Goal: Task Accomplishment & Management: Manage account settings

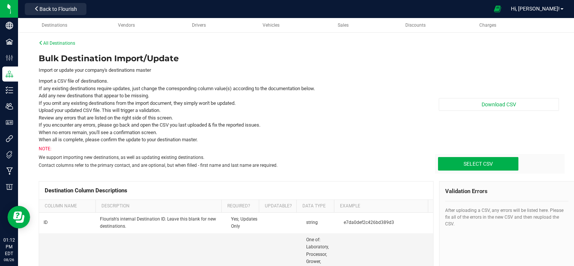
scroll to position [77, 0]
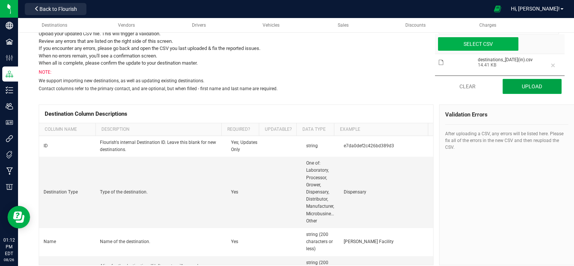
click at [520, 85] on button "Upload" at bounding box center [532, 86] width 59 height 15
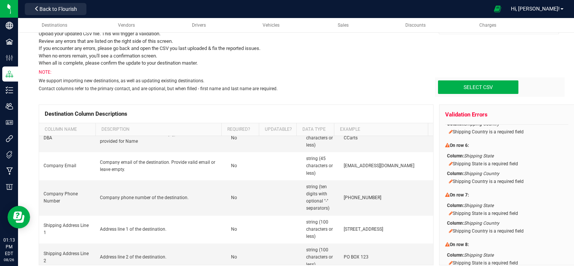
scroll to position [36, 0]
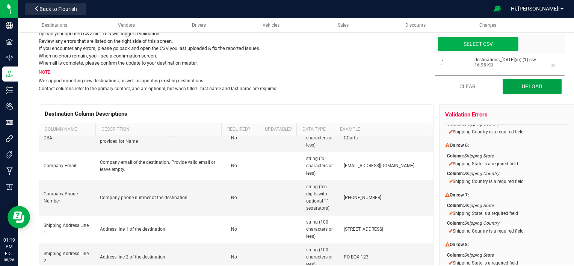
click at [519, 87] on button "Upload" at bounding box center [532, 86] width 59 height 15
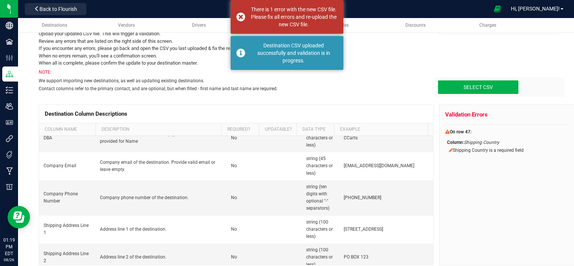
scroll to position [0, 0]
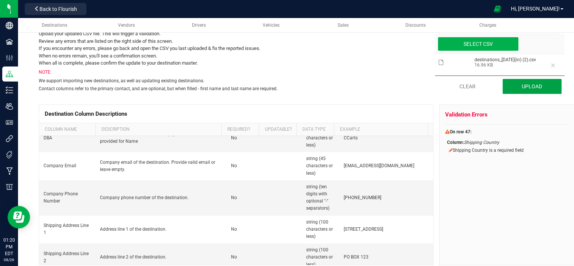
click at [523, 91] on button "Upload" at bounding box center [532, 86] width 59 height 15
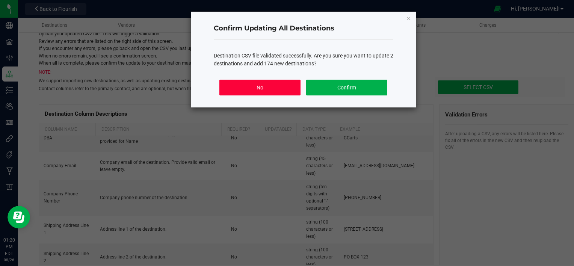
click at [295, 88] on button "No" at bounding box center [259, 88] width 81 height 16
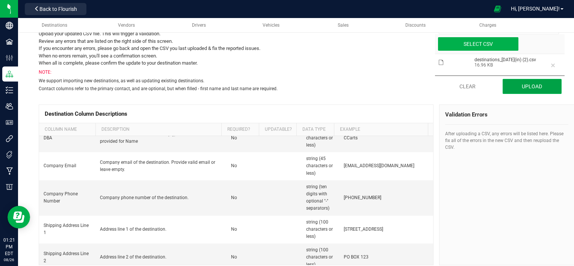
click at [514, 85] on button "Upload" at bounding box center [532, 86] width 59 height 15
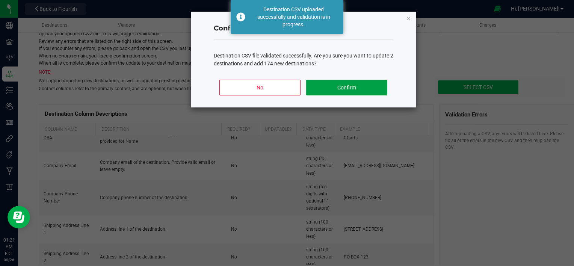
click at [349, 87] on button "Confirm" at bounding box center [346, 88] width 81 height 16
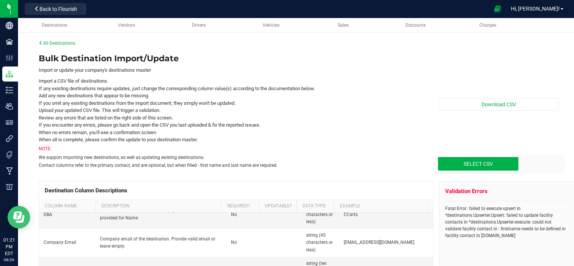
click at [21, 219] on icon "Open Resource Center" at bounding box center [18, 217] width 11 height 11
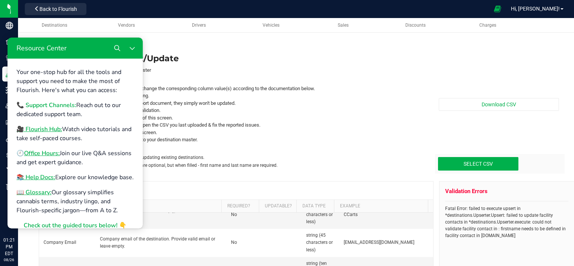
click at [56, 107] on b "📞 Support Channels:" at bounding box center [47, 105] width 60 height 8
click at [336, 110] on li "Upload your updated CSV file. This will trigger a validation." at bounding box center [230, 111] width 383 height 8
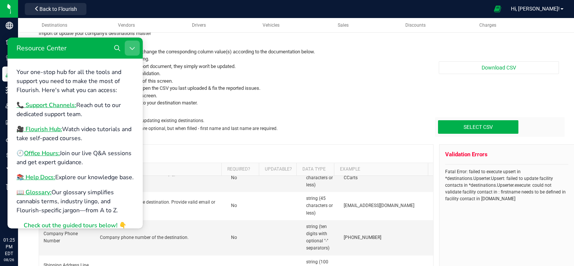
scroll to position [37, 0]
click at [130, 46] on icon "Close Resource Center" at bounding box center [132, 48] width 6 height 6
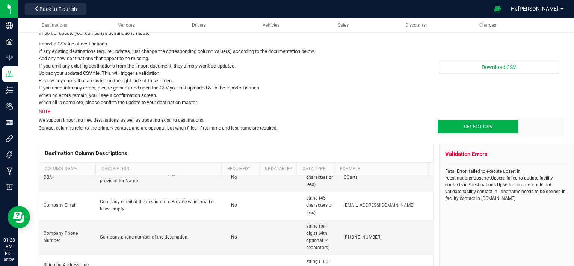
scroll to position [38, 0]
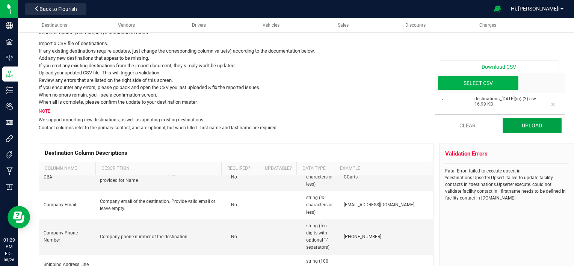
click at [519, 123] on button "Upload" at bounding box center [532, 125] width 59 height 15
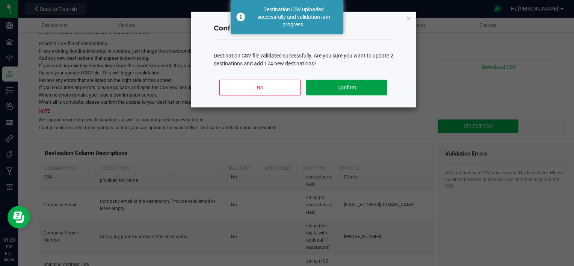
click at [357, 92] on button "Confirm" at bounding box center [346, 88] width 81 height 16
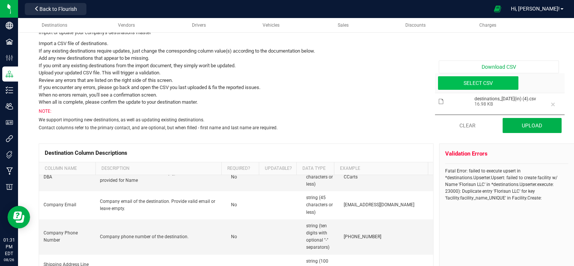
type input "C:\fakepath\destinations_[DATE](in) (4).csv"
click at [535, 124] on button "Upload" at bounding box center [532, 125] width 59 height 15
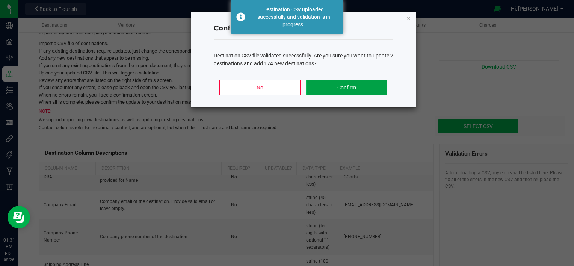
click at [345, 87] on button "Confirm" at bounding box center [346, 88] width 81 height 16
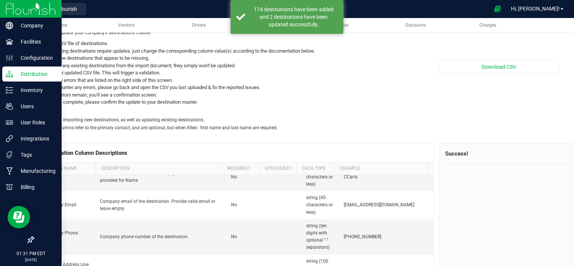
click at [24, 72] on p "Distribution" at bounding box center [35, 74] width 45 height 9
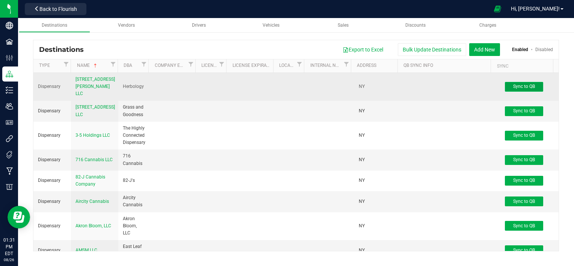
click at [522, 85] on span "Sync to QB" at bounding box center [524, 86] width 22 height 5
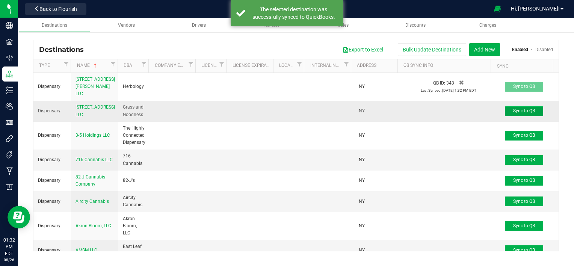
click at [520, 108] on span "Sync to QB" at bounding box center [524, 110] width 22 height 5
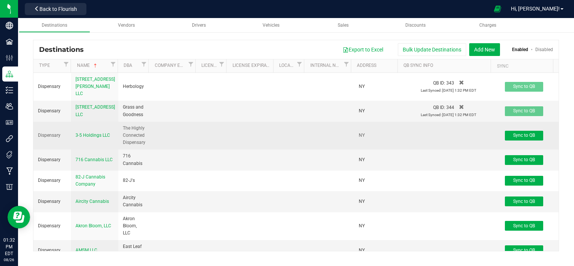
click at [516, 134] on td "Sync to QB" at bounding box center [527, 136] width 63 height 28
click at [517, 133] on span "Sync to QB" at bounding box center [524, 135] width 22 height 5
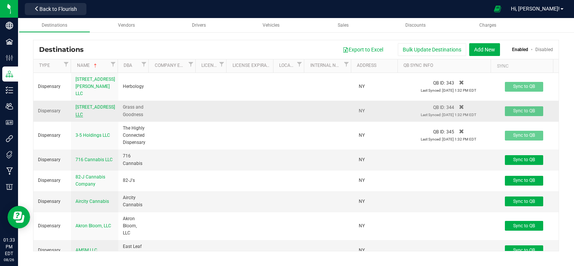
click at [90, 104] on span "[STREET_ADDRESS] LLC" at bounding box center [95, 110] width 39 height 12
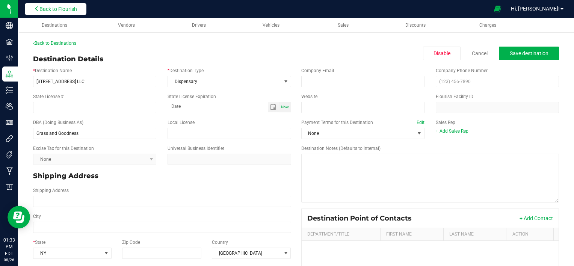
click at [52, 11] on span "Back to Flourish" at bounding box center [58, 9] width 38 height 6
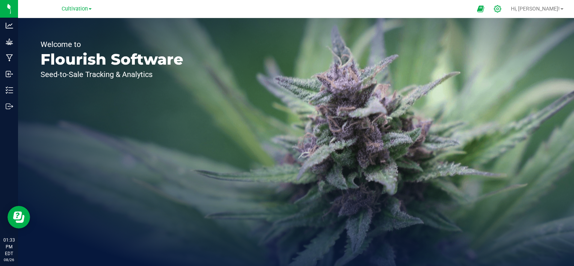
click at [501, 6] on icon at bounding box center [497, 8] width 7 height 7
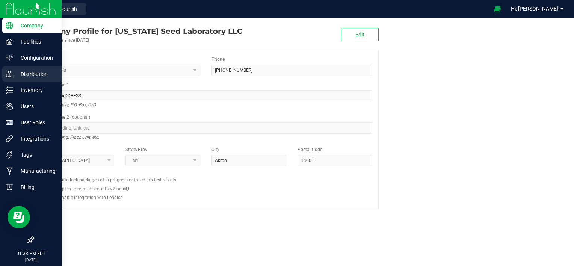
click at [21, 71] on p "Distribution" at bounding box center [35, 74] width 45 height 9
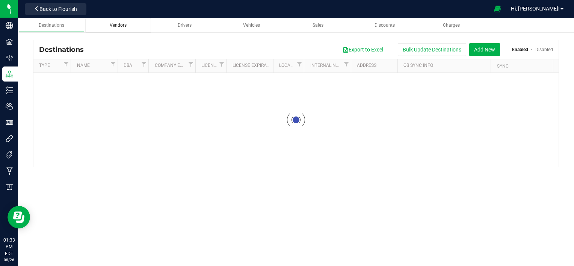
click at [122, 23] on span "Vendors" at bounding box center [118, 25] width 17 height 5
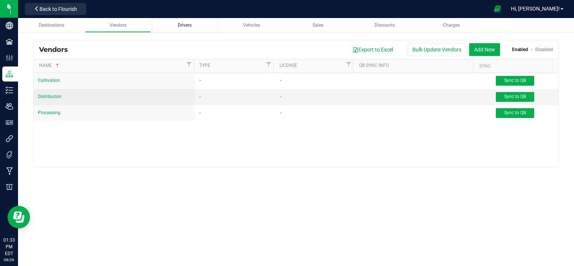
click at [201, 24] on div "Drivers" at bounding box center [185, 25] width 54 height 6
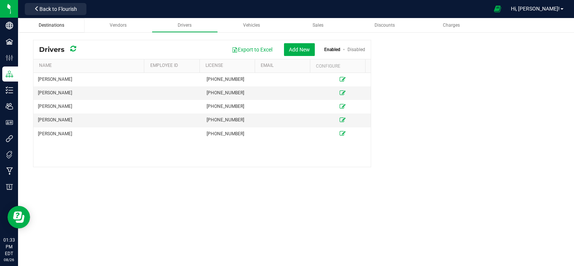
click at [66, 25] on div "Destinations" at bounding box center [52, 25] width 54 height 6
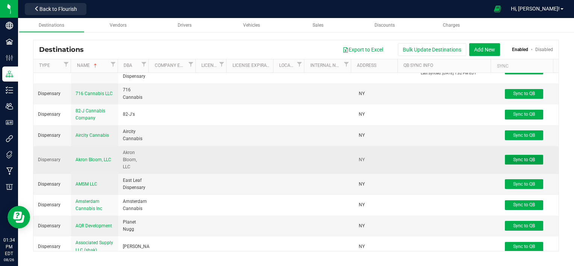
click at [516, 157] on span "Sync to QB" at bounding box center [524, 159] width 22 height 5
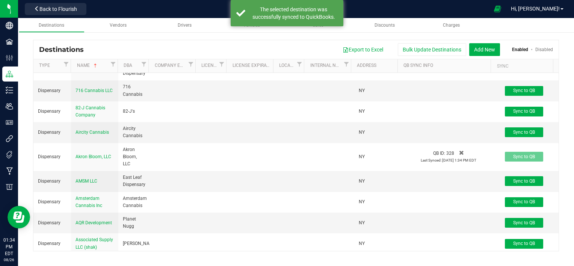
scroll to position [70, 0]
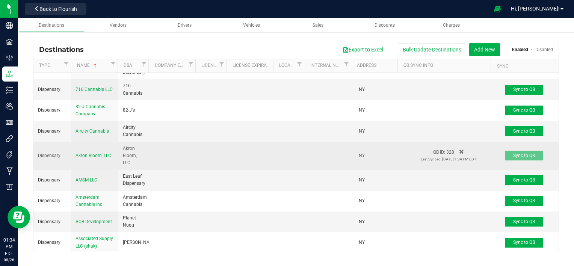
click at [99, 153] on span "Akron Bloom, LLC" at bounding box center [94, 155] width 36 height 5
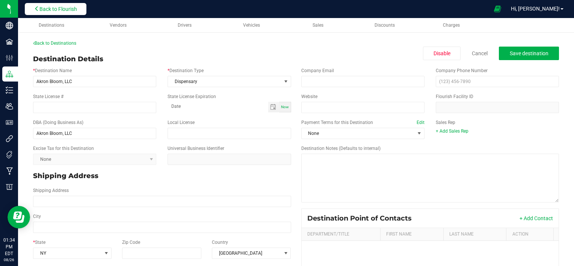
click at [38, 11] on icon at bounding box center [36, 8] width 5 height 5
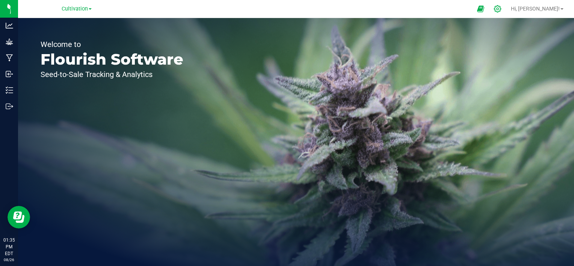
click at [502, 6] on icon at bounding box center [498, 9] width 8 height 8
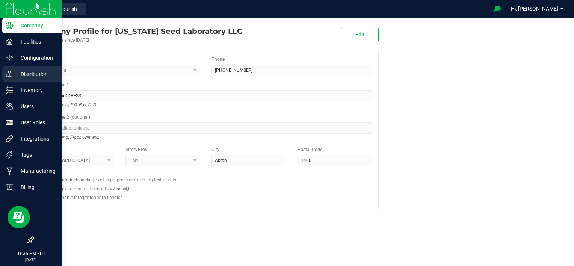
click at [25, 80] on div "Distribution" at bounding box center [31, 74] width 59 height 15
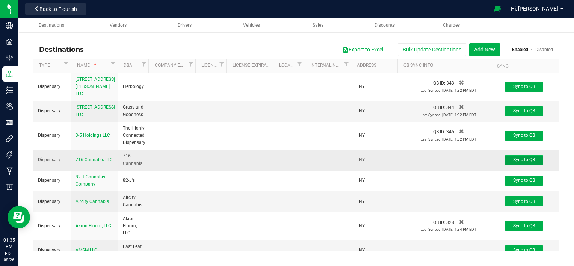
click at [515, 157] on span "Sync to QB" at bounding box center [524, 159] width 22 height 5
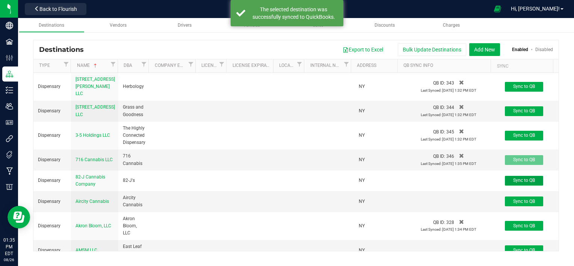
click at [517, 178] on span "Sync to QB" at bounding box center [524, 180] width 22 height 5
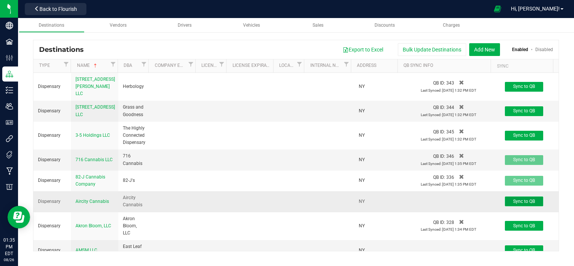
click at [523, 199] on span "Sync to QB" at bounding box center [524, 201] width 22 height 5
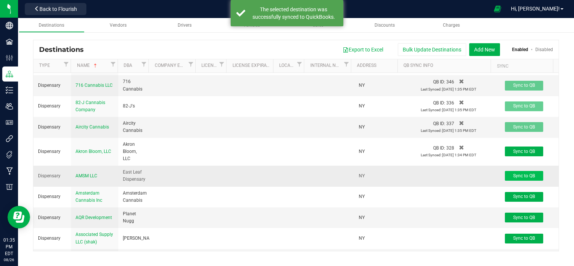
scroll to position [75, 0]
click at [516, 171] on button "Sync to QB" at bounding box center [524, 176] width 38 height 10
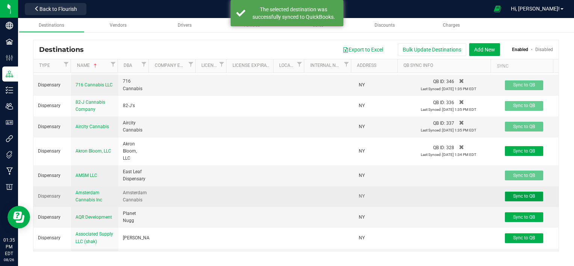
click at [519, 194] on span "Sync to QB" at bounding box center [524, 196] width 22 height 5
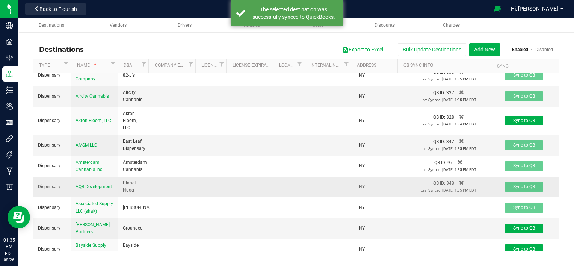
scroll to position [136, 0]
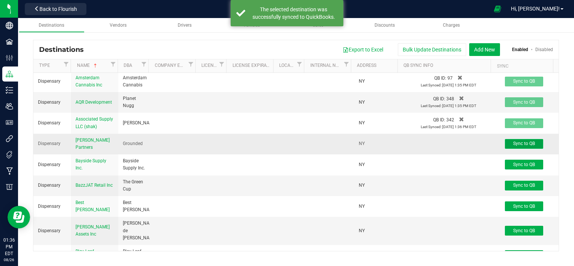
click at [520, 141] on span "Sync to QB" at bounding box center [524, 143] width 22 height 5
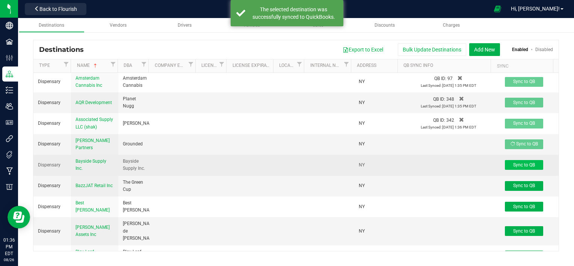
scroll to position [189, 0]
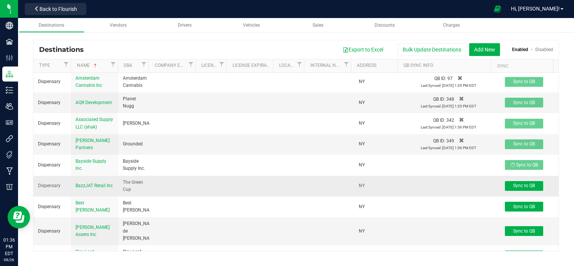
click at [520, 176] on td "Sync to QB" at bounding box center [527, 186] width 63 height 21
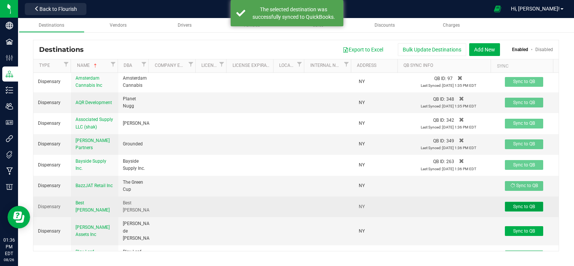
click at [520, 204] on span "Sync to QB" at bounding box center [524, 206] width 22 height 5
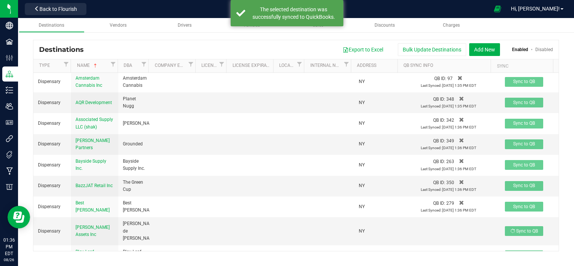
click at [522, 245] on td "Sync to QB" at bounding box center [527, 255] width 63 height 21
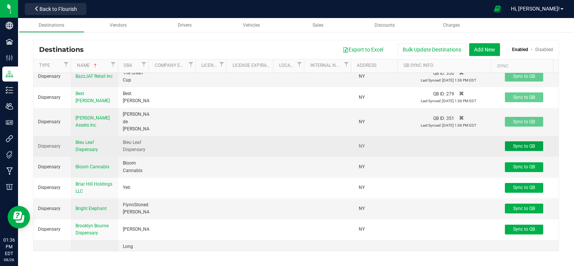
click at [515, 144] on span "Sync to QB" at bounding box center [524, 146] width 22 height 5
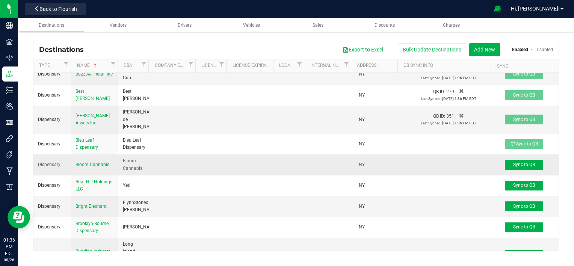
click at [518, 154] on td "Sync to QB" at bounding box center [527, 164] width 63 height 21
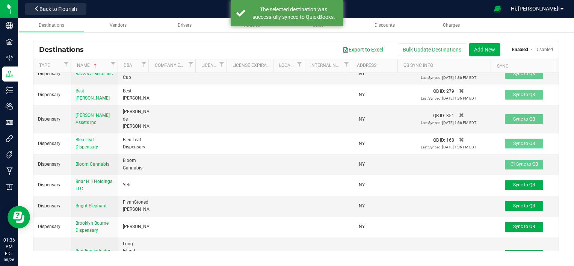
scroll to position [302, 0]
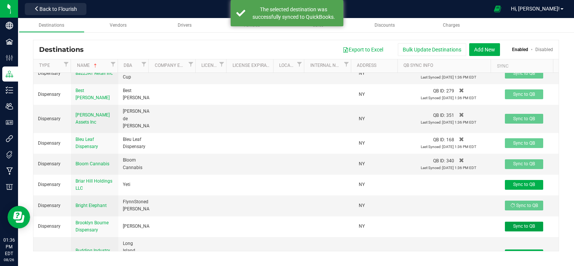
click at [516, 222] on button "Sync to QB" at bounding box center [524, 227] width 38 height 10
click at [514, 135] on td "Sync to QB" at bounding box center [527, 143] width 63 height 21
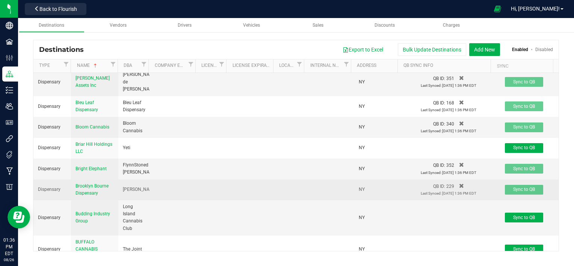
scroll to position [339, 0]
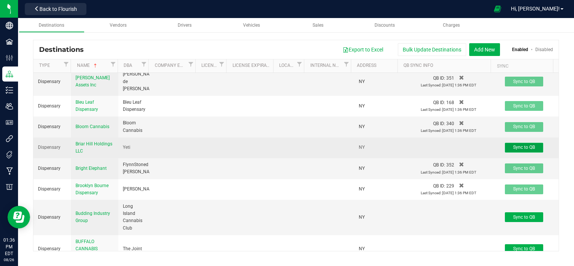
click at [515, 145] on span "Sync to QB" at bounding box center [524, 147] width 22 height 5
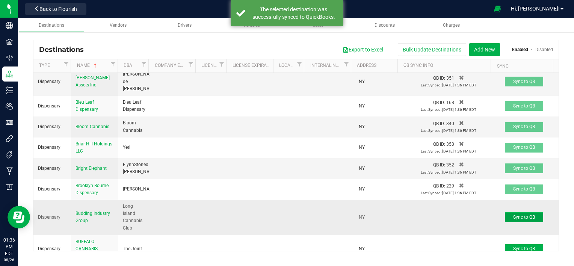
click at [514, 215] on span "Sync to QB" at bounding box center [524, 217] width 22 height 5
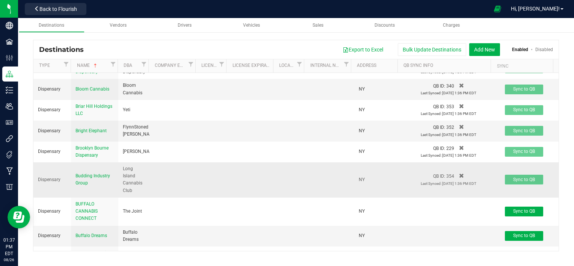
scroll to position [377, 0]
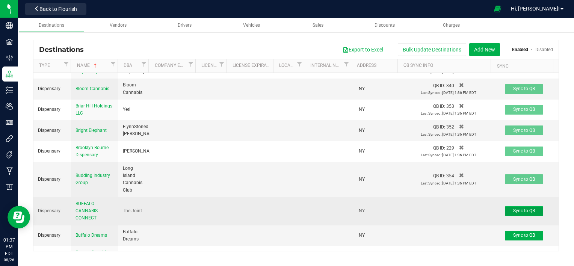
click at [522, 208] on span "Sync to QB" at bounding box center [524, 210] width 22 height 5
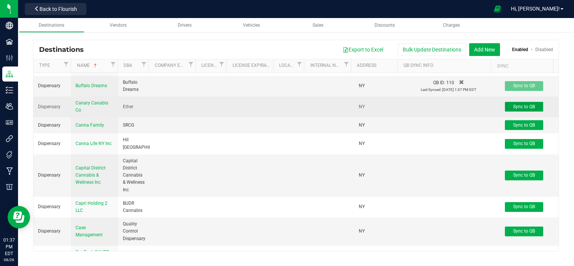
click at [516, 104] on span "Sync to QB" at bounding box center [524, 106] width 22 height 5
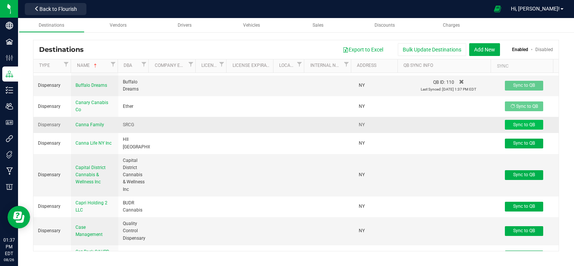
scroll to position [527, 0]
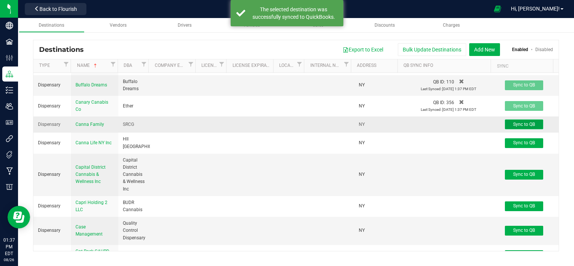
click at [517, 122] on span "Sync to QB" at bounding box center [524, 124] width 22 height 5
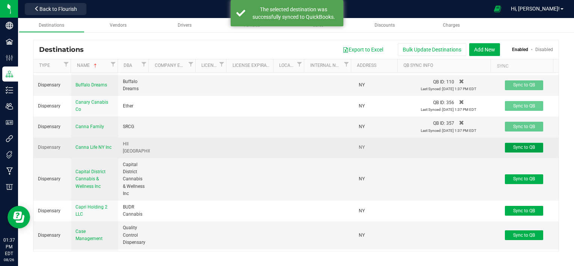
click at [517, 145] on span "Sync to QB" at bounding box center [524, 147] width 22 height 5
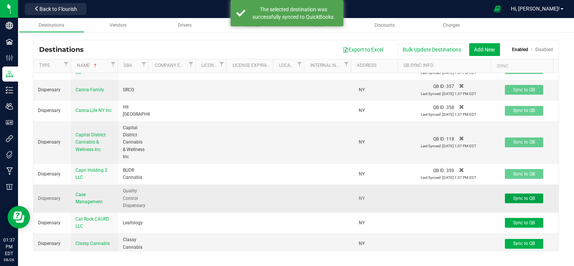
click at [524, 196] on span "Sync to QB" at bounding box center [524, 198] width 22 height 5
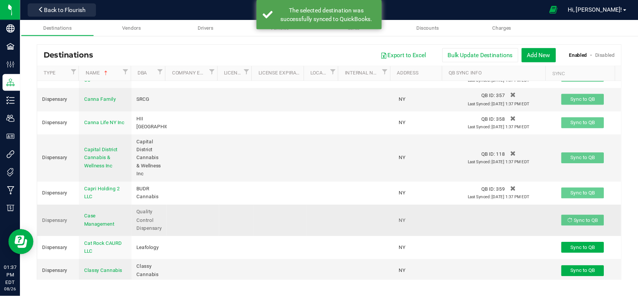
scroll to position [565, 0]
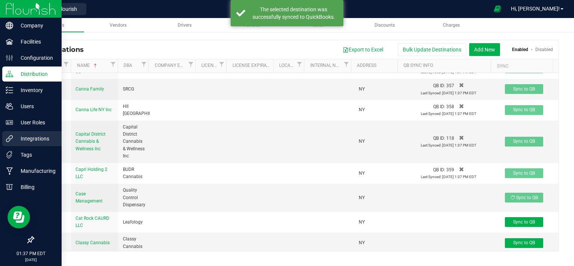
click at [8, 139] on icon at bounding box center [10, 139] width 8 height 8
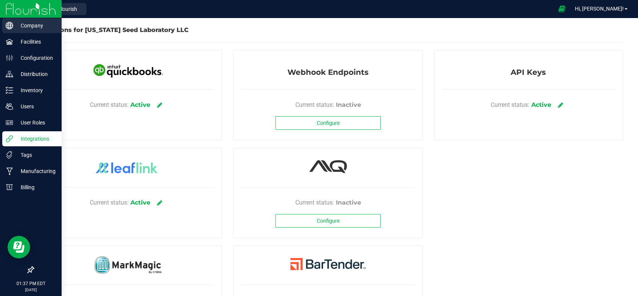
click at [30, 28] on p "Company" at bounding box center [35, 25] width 45 height 9
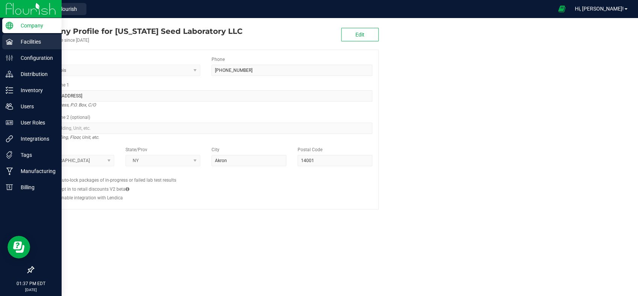
click at [33, 43] on p "Facilities" at bounding box center [35, 41] width 45 height 9
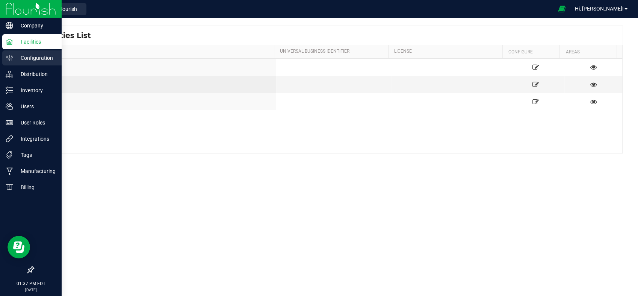
click at [34, 56] on p "Configuration" at bounding box center [35, 57] width 45 height 9
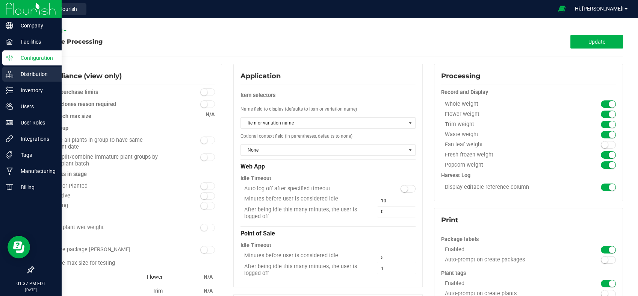
click at [31, 71] on p "Distribution" at bounding box center [35, 74] width 45 height 9
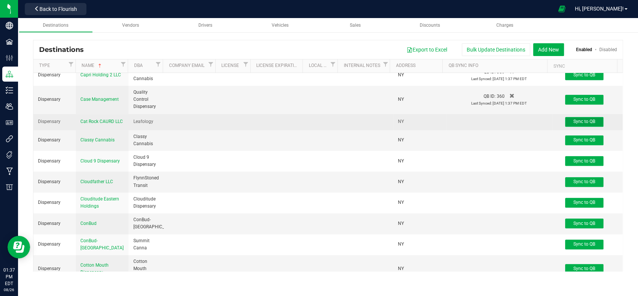
click at [573, 119] on span "Sync to QB" at bounding box center [584, 121] width 22 height 5
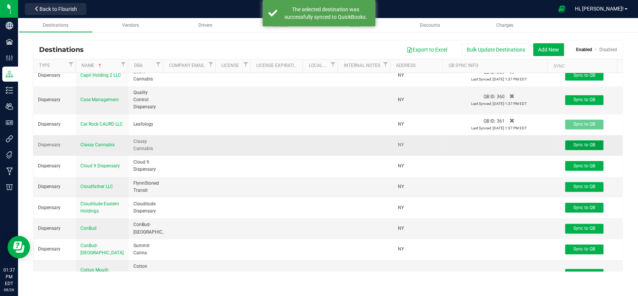
click at [574, 142] on span "Sync to QB" at bounding box center [584, 144] width 22 height 5
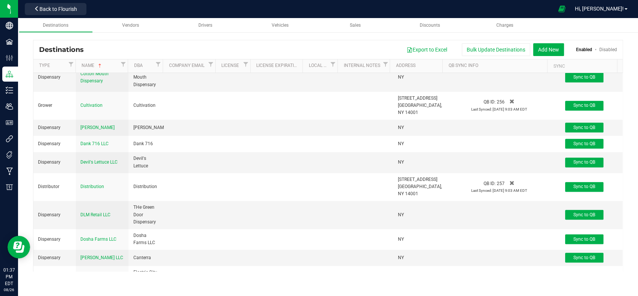
scroll to position [824, 0]
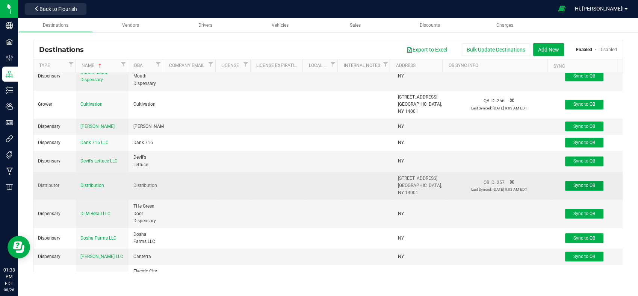
click at [574, 183] on span "Sync to QB" at bounding box center [584, 185] width 22 height 5
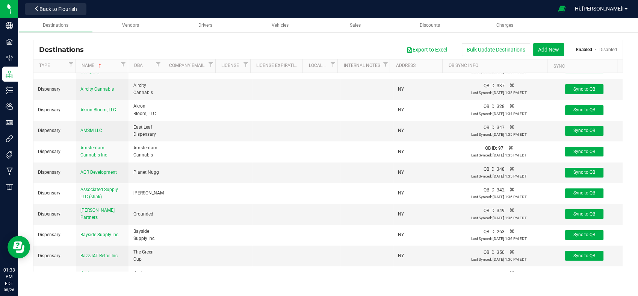
scroll to position [0, 0]
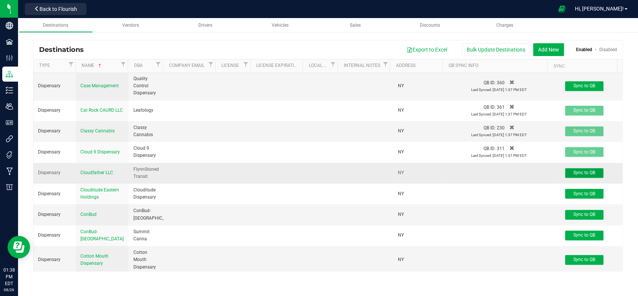
click at [574, 170] on span "Sync to QB" at bounding box center [584, 172] width 22 height 5
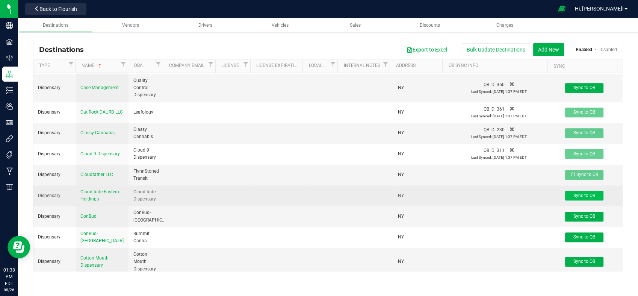
scroll to position [638, 0]
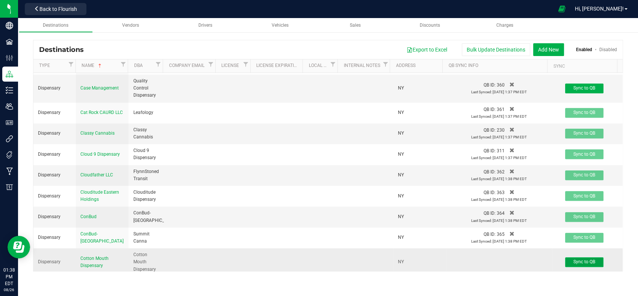
click at [574, 259] on span "Sync to QB" at bounding box center [584, 261] width 22 height 5
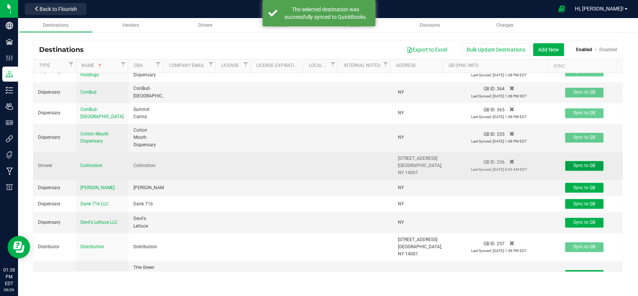
click at [574, 163] on span "Sync to QB" at bounding box center [584, 165] width 22 height 5
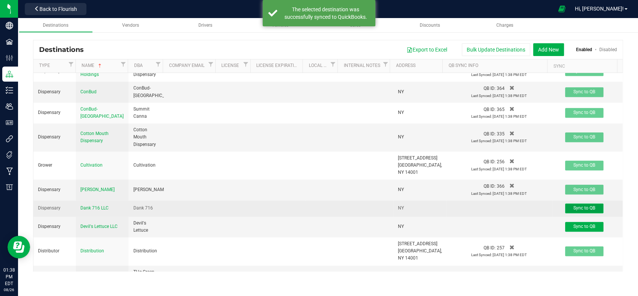
click at [574, 203] on button "Sync to QB" at bounding box center [584, 208] width 38 height 10
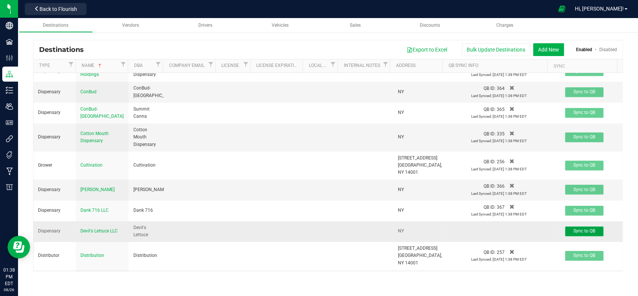
click at [574, 226] on button "Sync to QB" at bounding box center [584, 231] width 38 height 10
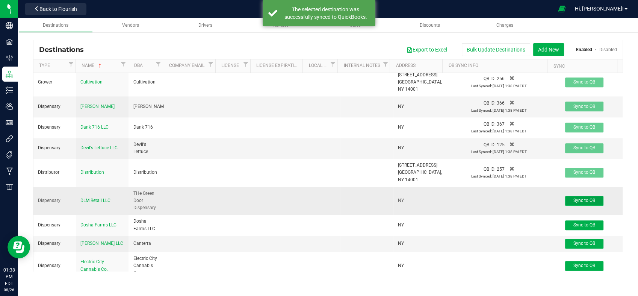
click at [574, 198] on span "Sync to QB" at bounding box center [584, 200] width 22 height 5
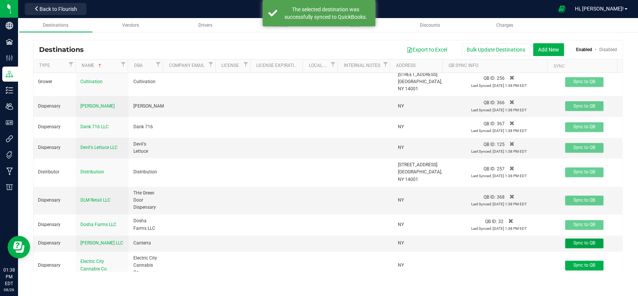
click at [574, 240] on span "Sync to QB" at bounding box center [584, 242] width 22 height 5
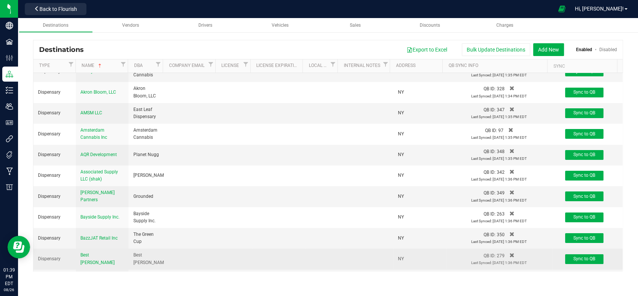
scroll to position [123, 0]
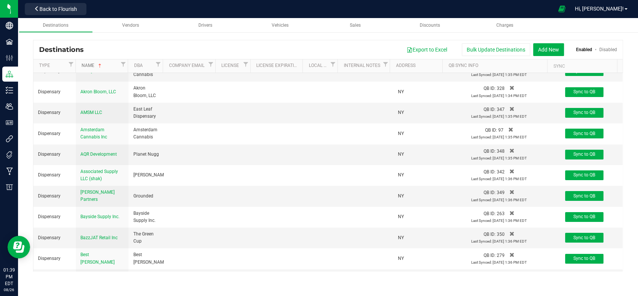
click at [111, 64] on link "Name" at bounding box center [100, 66] width 37 height 6
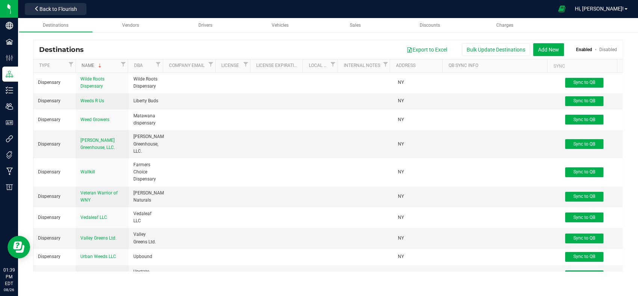
click at [101, 65] on span at bounding box center [100, 66] width 6 height 6
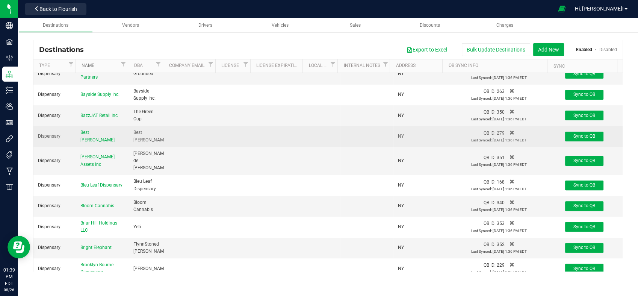
scroll to position [246, 0]
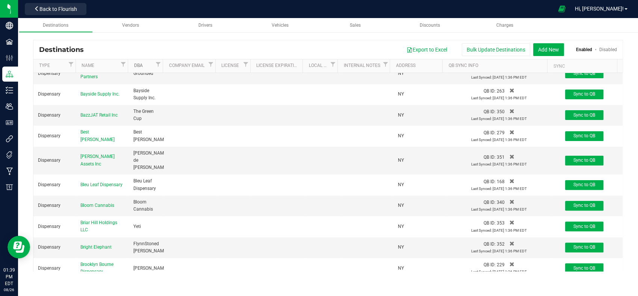
click at [150, 63] on link "DBA" at bounding box center [144, 66] width 20 height 6
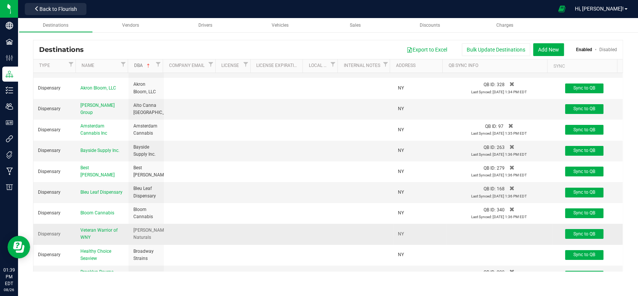
scroll to position [78, 0]
click at [573, 232] on span "Sync to QB" at bounding box center [584, 233] width 22 height 5
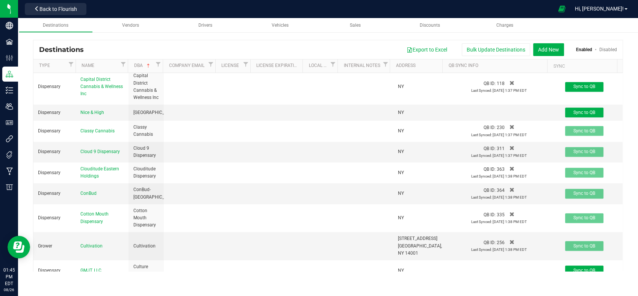
scroll to position [374, 0]
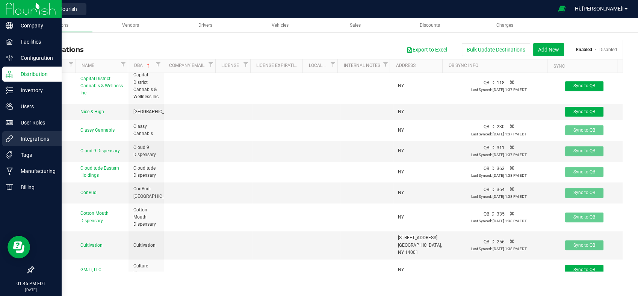
drag, startPoint x: 32, startPoint y: 141, endPoint x: 40, endPoint y: 141, distance: 7.9
click at [32, 141] on p "Integrations" at bounding box center [35, 138] width 45 height 9
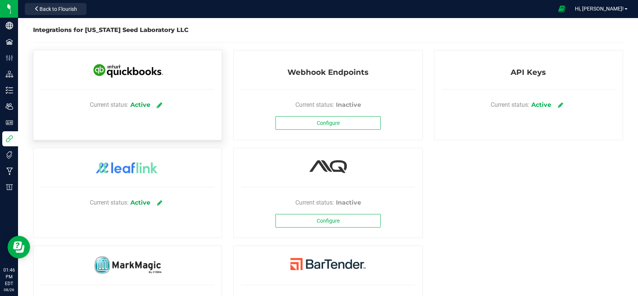
click at [158, 105] on icon at bounding box center [160, 104] width 6 height 7
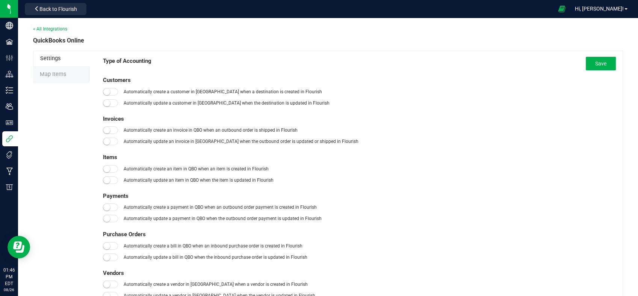
type input "[DATE]"
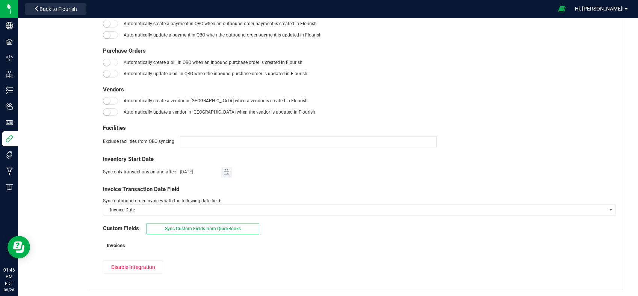
scroll to position [184, 0]
click at [150, 265] on span "Disable Integration" at bounding box center [133, 266] width 44 height 6
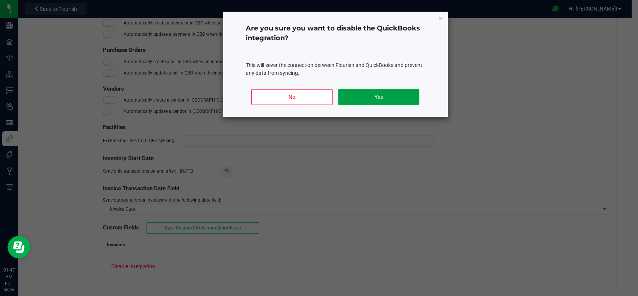
click at [381, 95] on button "Yes" at bounding box center [378, 97] width 81 height 16
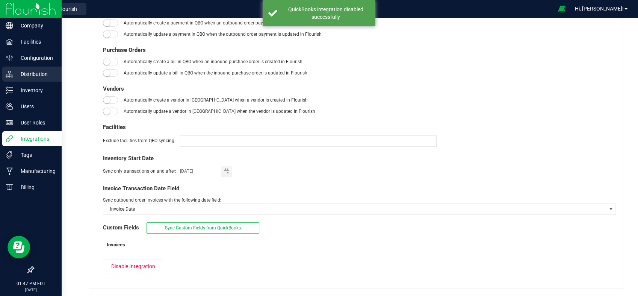
click at [26, 74] on p "Distribution" at bounding box center [35, 74] width 45 height 9
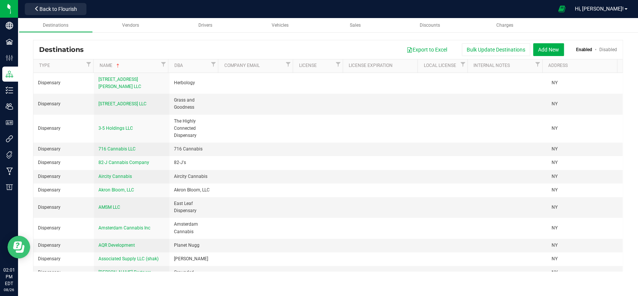
click at [23, 248] on icon "Open Resource Center" at bounding box center [20, 249] width 9 height 8
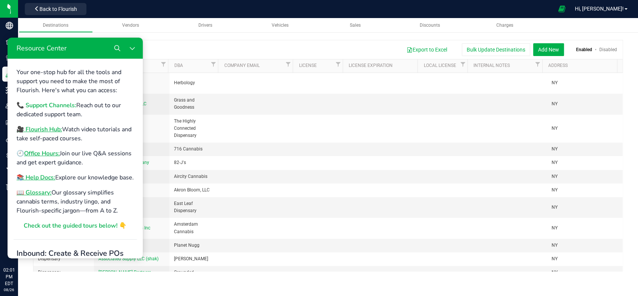
click at [64, 105] on b "📞 Support Channels:" at bounding box center [47, 105] width 60 height 8
click at [65, 9] on span "Back to Flourish" at bounding box center [58, 9] width 38 height 6
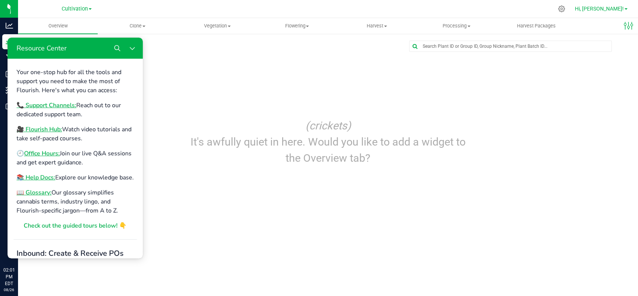
click at [620, 7] on span "Hi, [PERSON_NAME]!" at bounding box center [599, 9] width 49 height 6
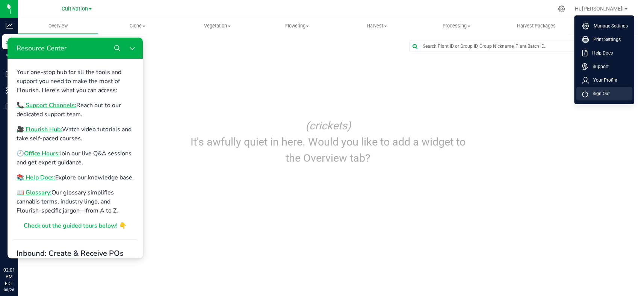
click at [611, 93] on li "Sign Out" at bounding box center [604, 94] width 56 height 14
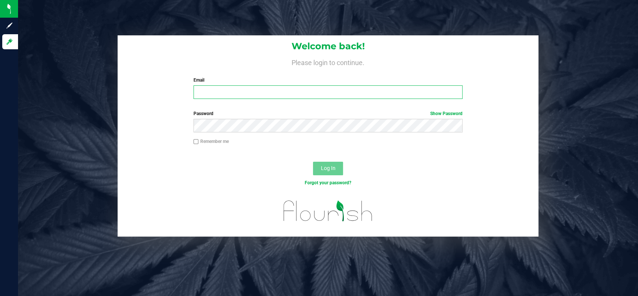
type input "chris.casacci@gmail.com"
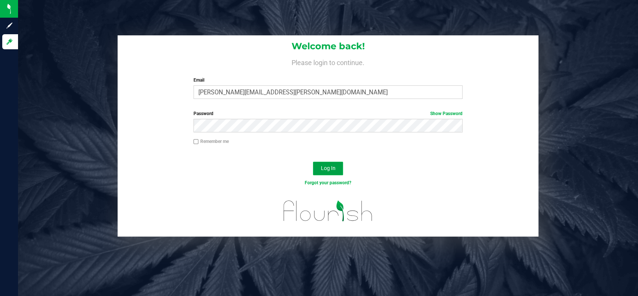
click at [330, 165] on span "Log In" at bounding box center [328, 168] width 15 height 6
